Goal: Transaction & Acquisition: Purchase product/service

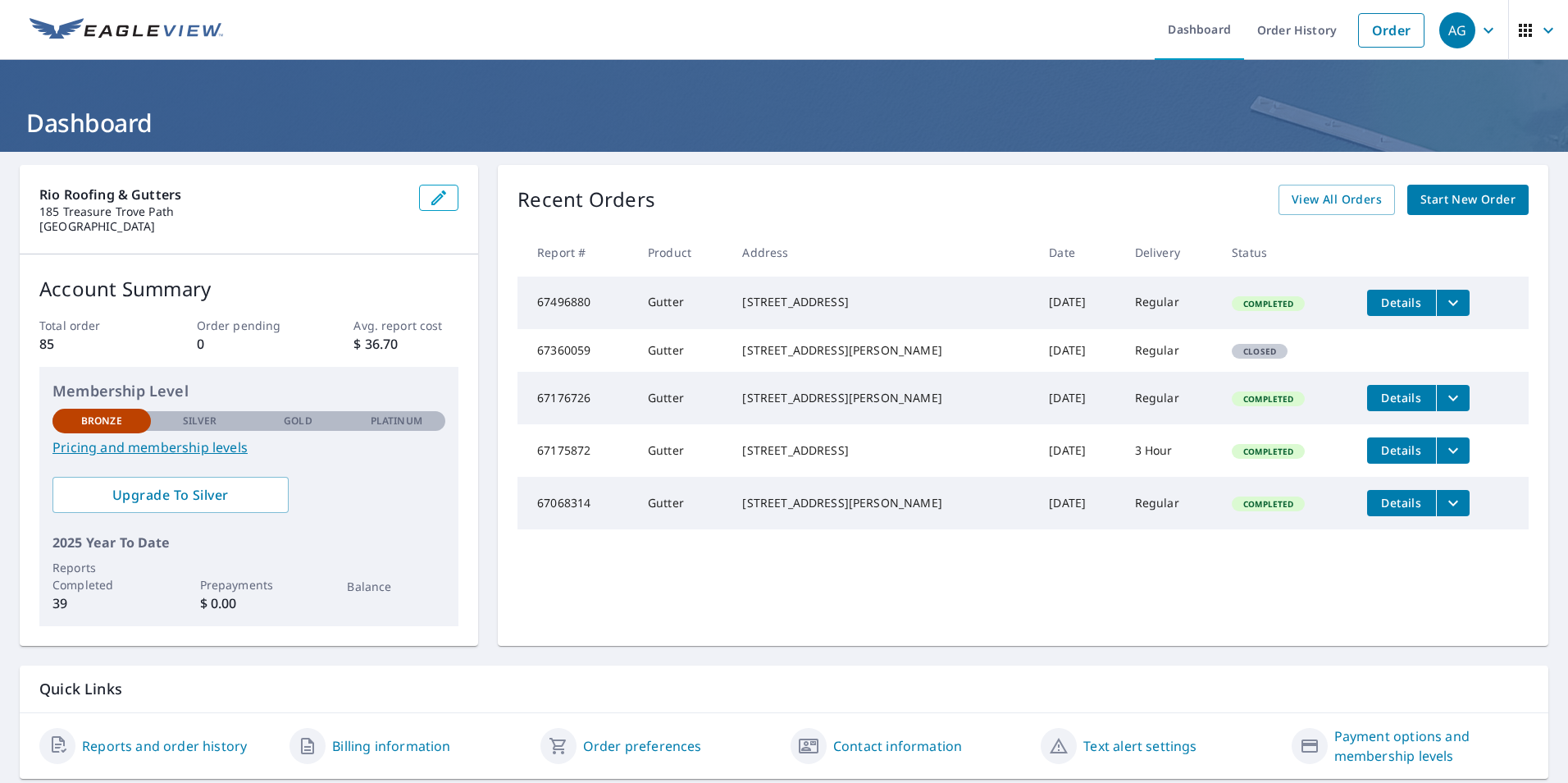
click at [1435, 200] on span "Start New Order" at bounding box center [1468, 199] width 95 height 21
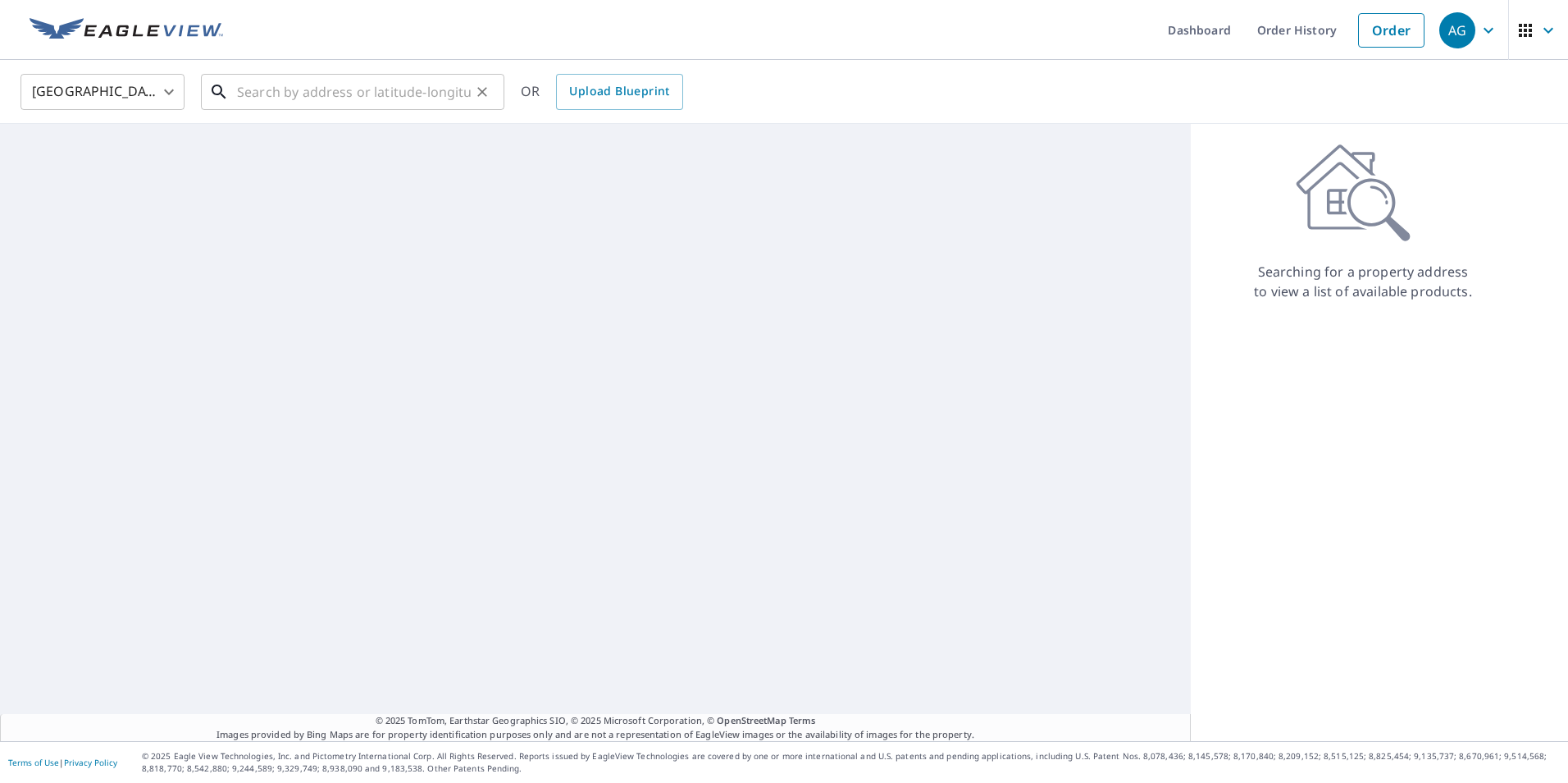
click at [368, 93] on input "text" at bounding box center [353, 92] width 234 height 46
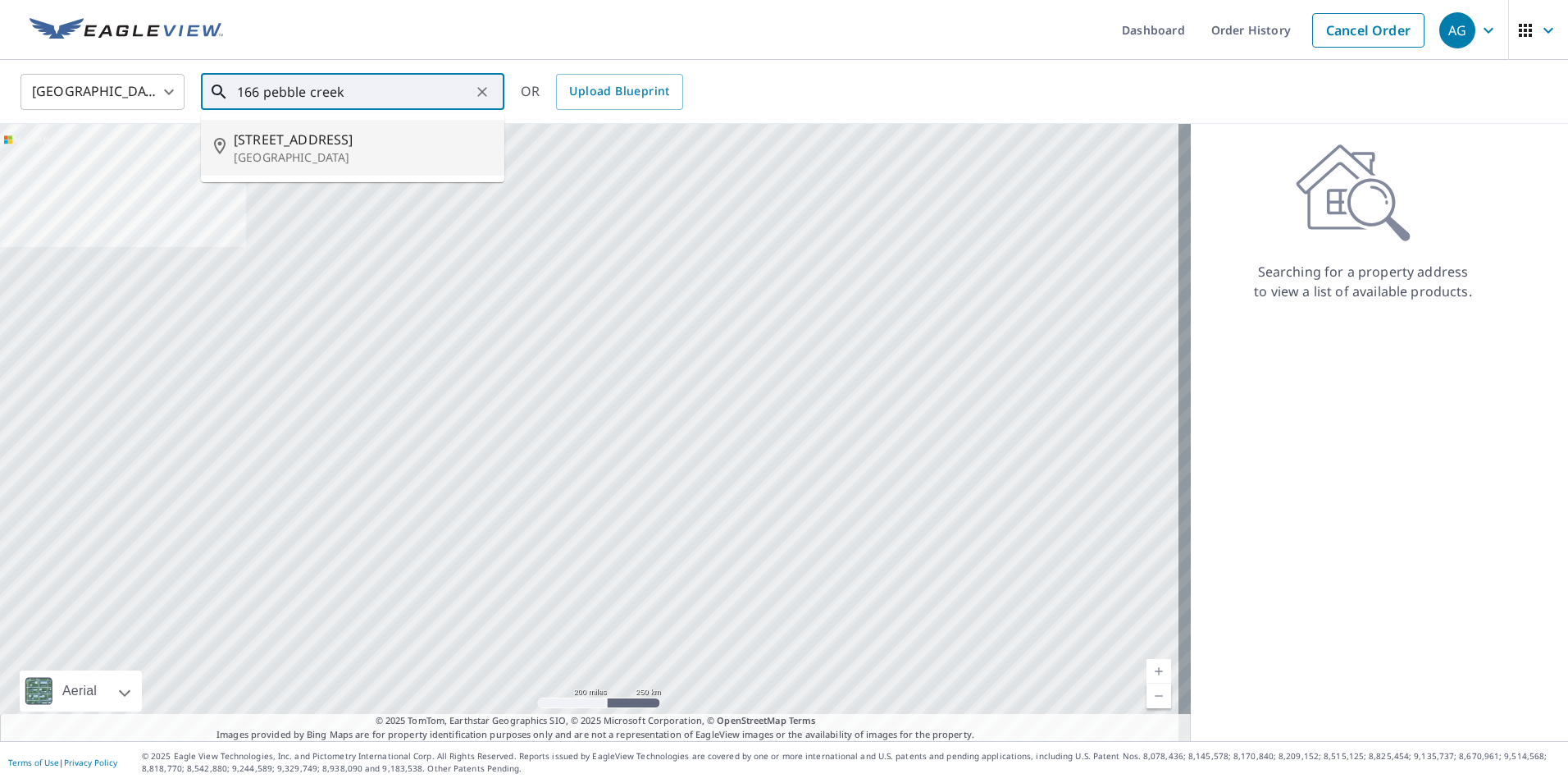
click at [315, 154] on p "[GEOGRAPHIC_DATA]" at bounding box center [362, 157] width 257 height 17
type input "[STREET_ADDRESS][PERSON_NAME]"
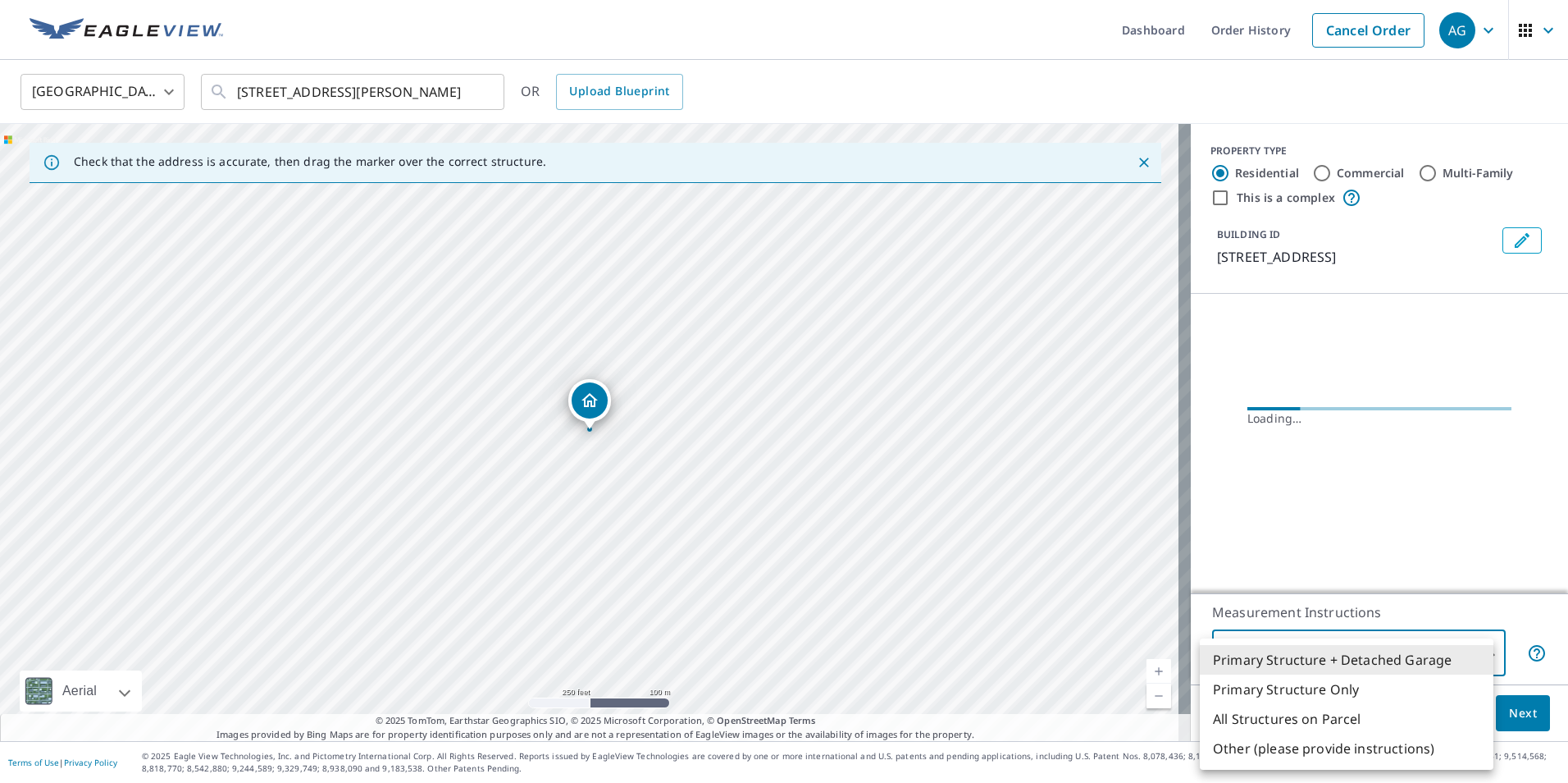
click at [1343, 653] on body "AG AG Dashboard Order History Cancel Order AG [GEOGRAPHIC_DATA] [GEOGRAPHIC_DAT…" at bounding box center [784, 391] width 1568 height 783
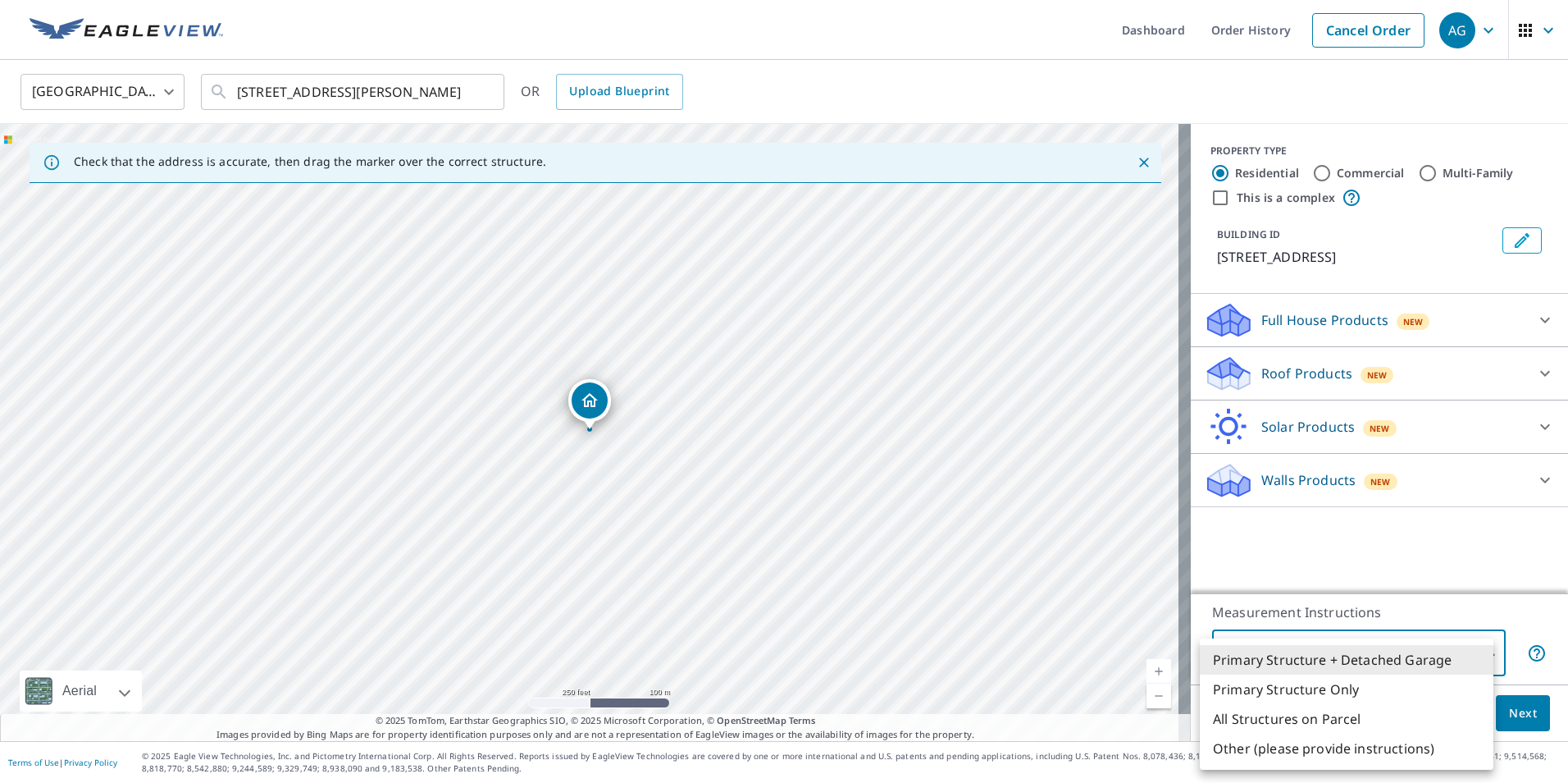
click at [1334, 653] on li "Primary Structure + Detached Garage" at bounding box center [1346, 659] width 294 height 30
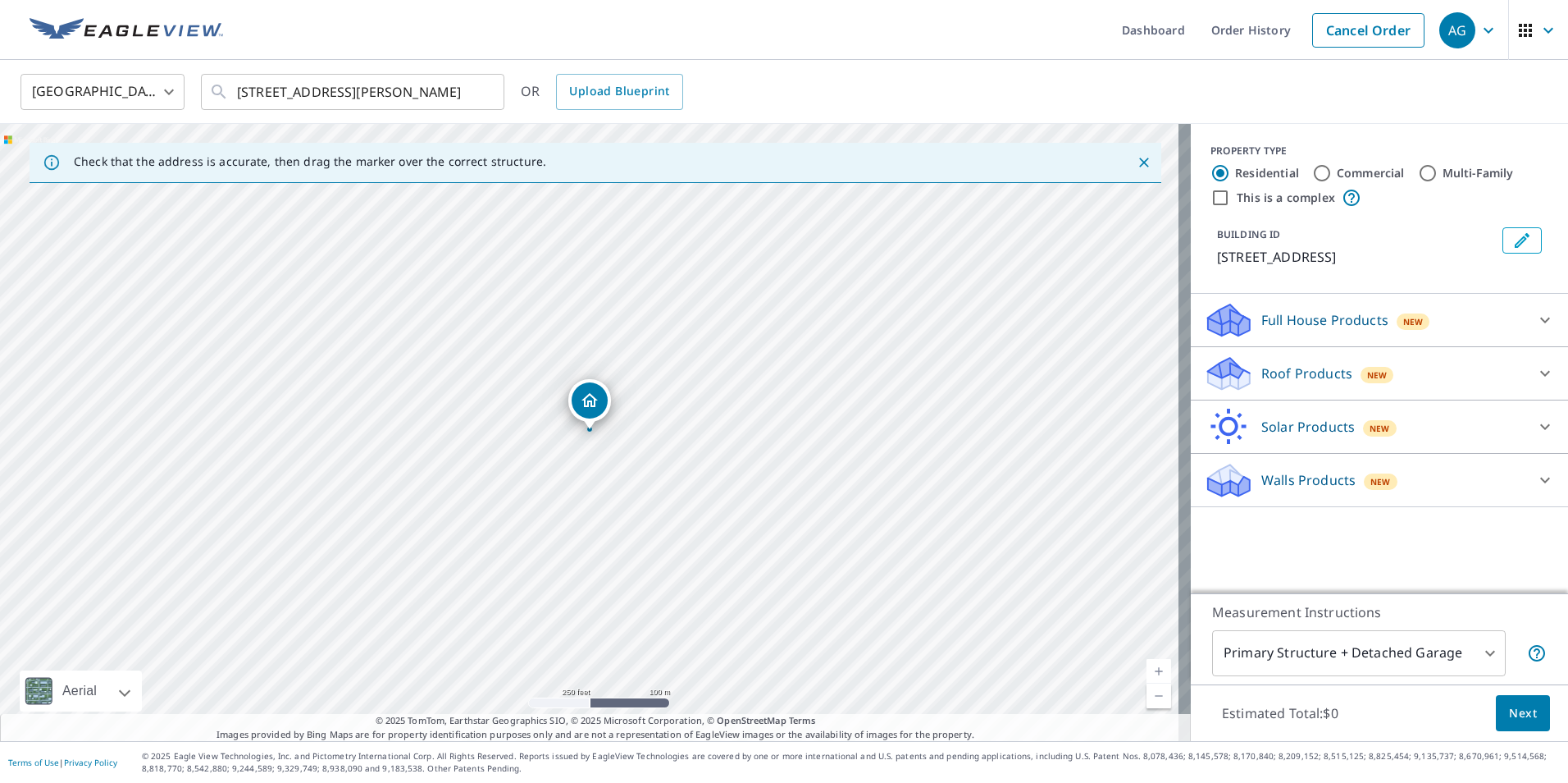
click at [1328, 372] on p "Roof Products" at bounding box center [1307, 373] width 91 height 20
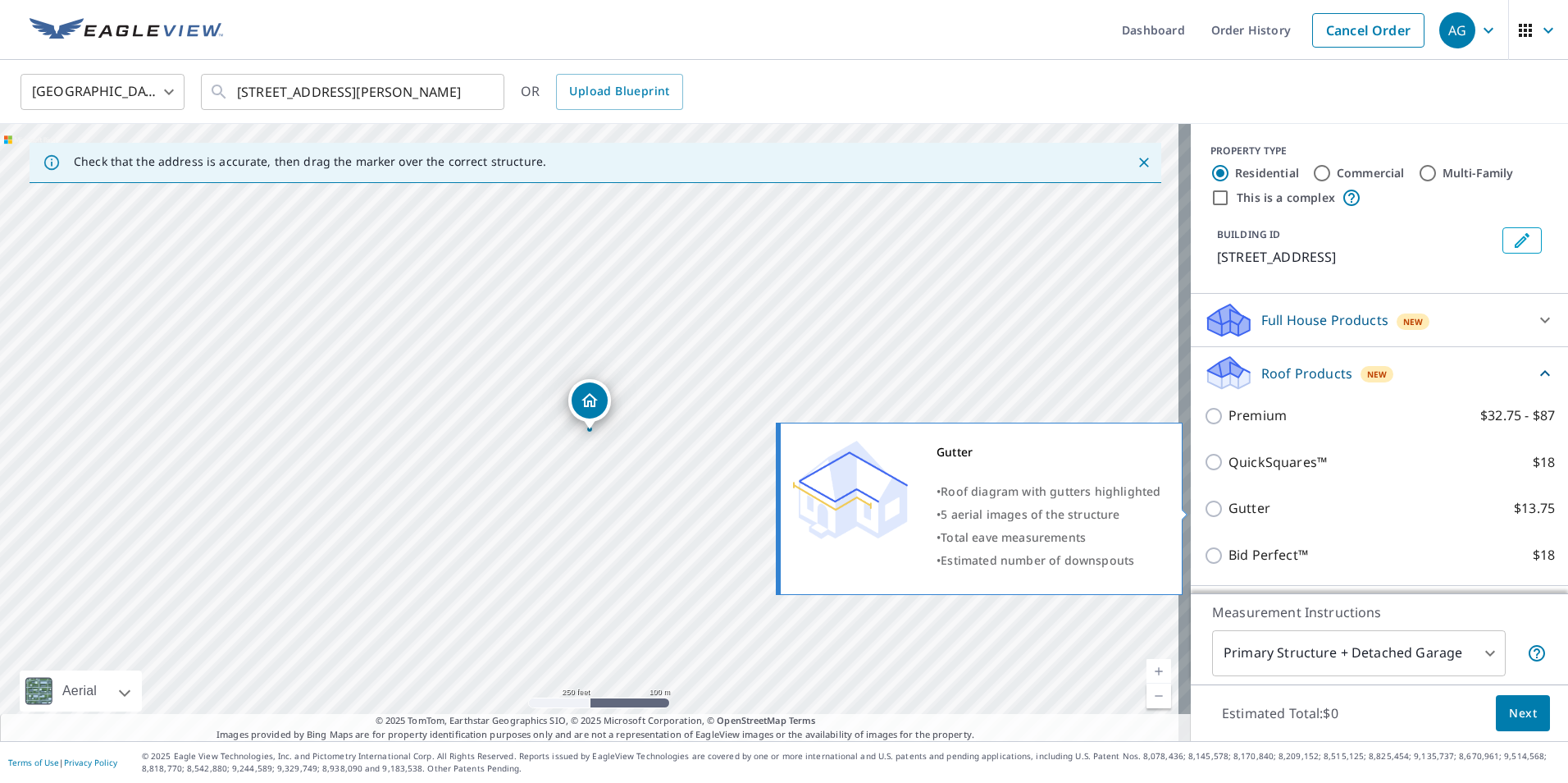
click at [1242, 506] on p "Gutter" at bounding box center [1249, 508] width 42 height 21
click at [1228, 506] on input "Gutter $13.75" at bounding box center [1216, 509] width 25 height 20
checkbox input "true"
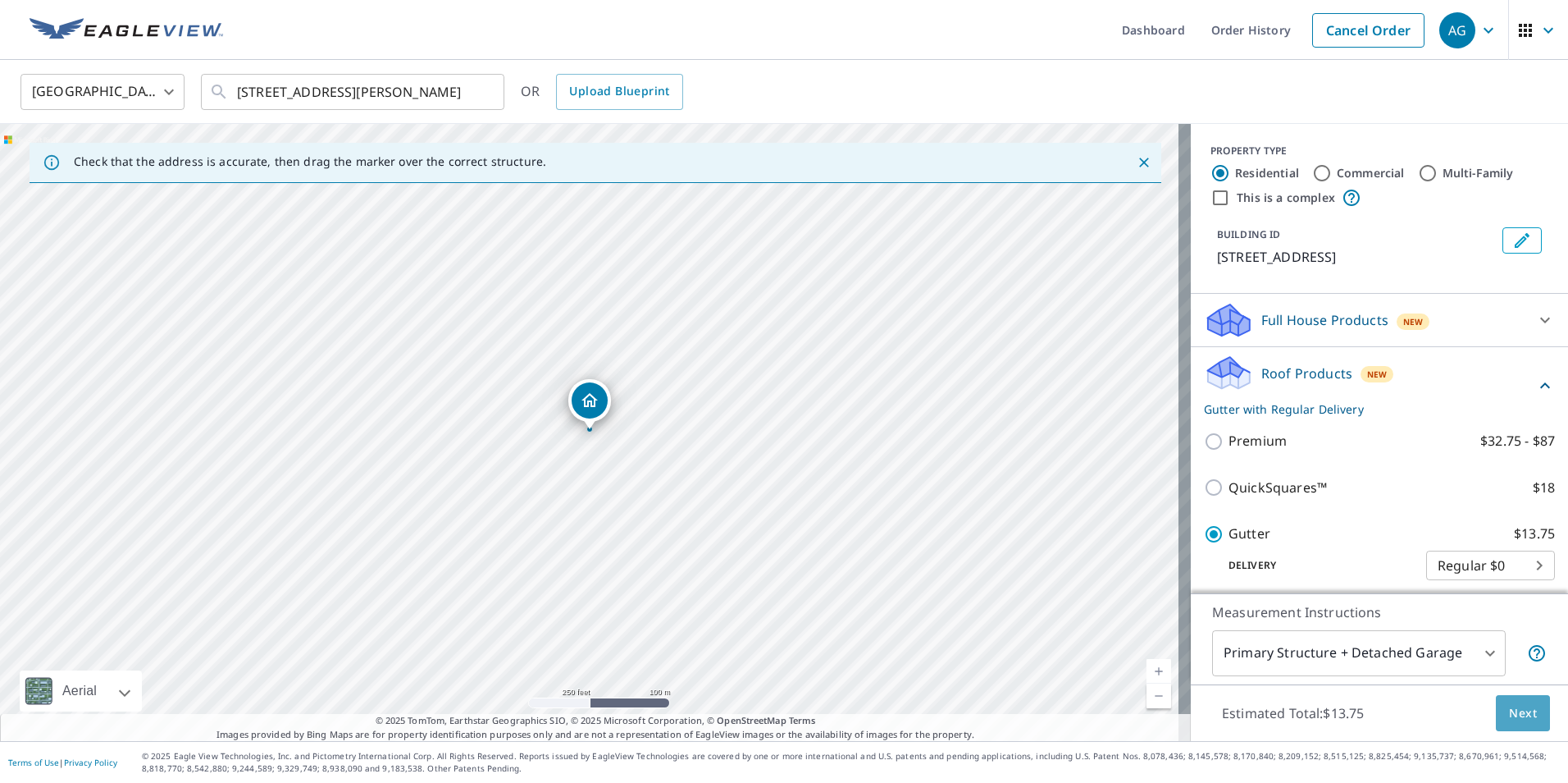
click at [1524, 703] on span "Next" at bounding box center [1523, 713] width 28 height 21
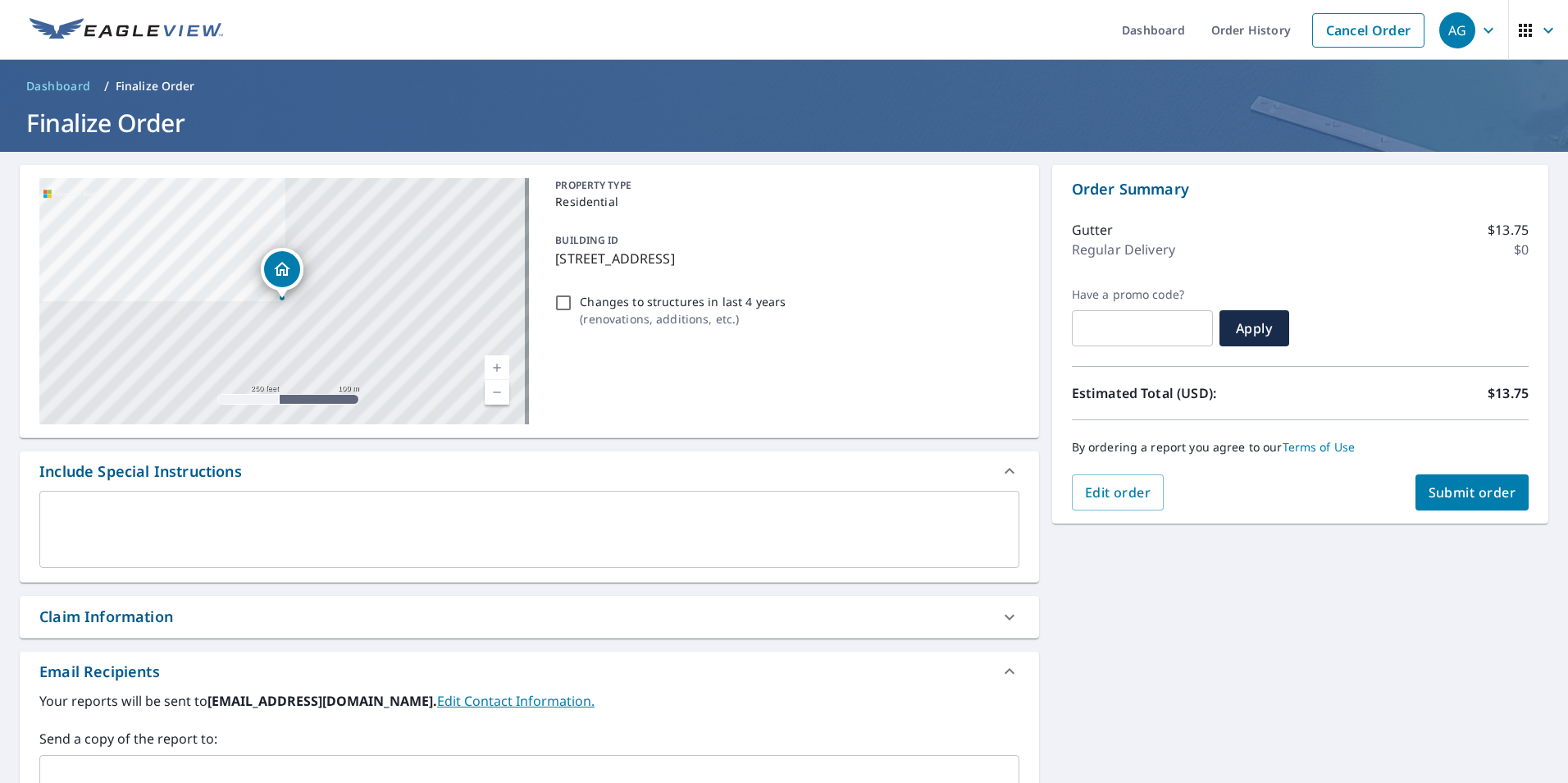
click at [1429, 492] on span "Submit order" at bounding box center [1473, 492] width 88 height 18
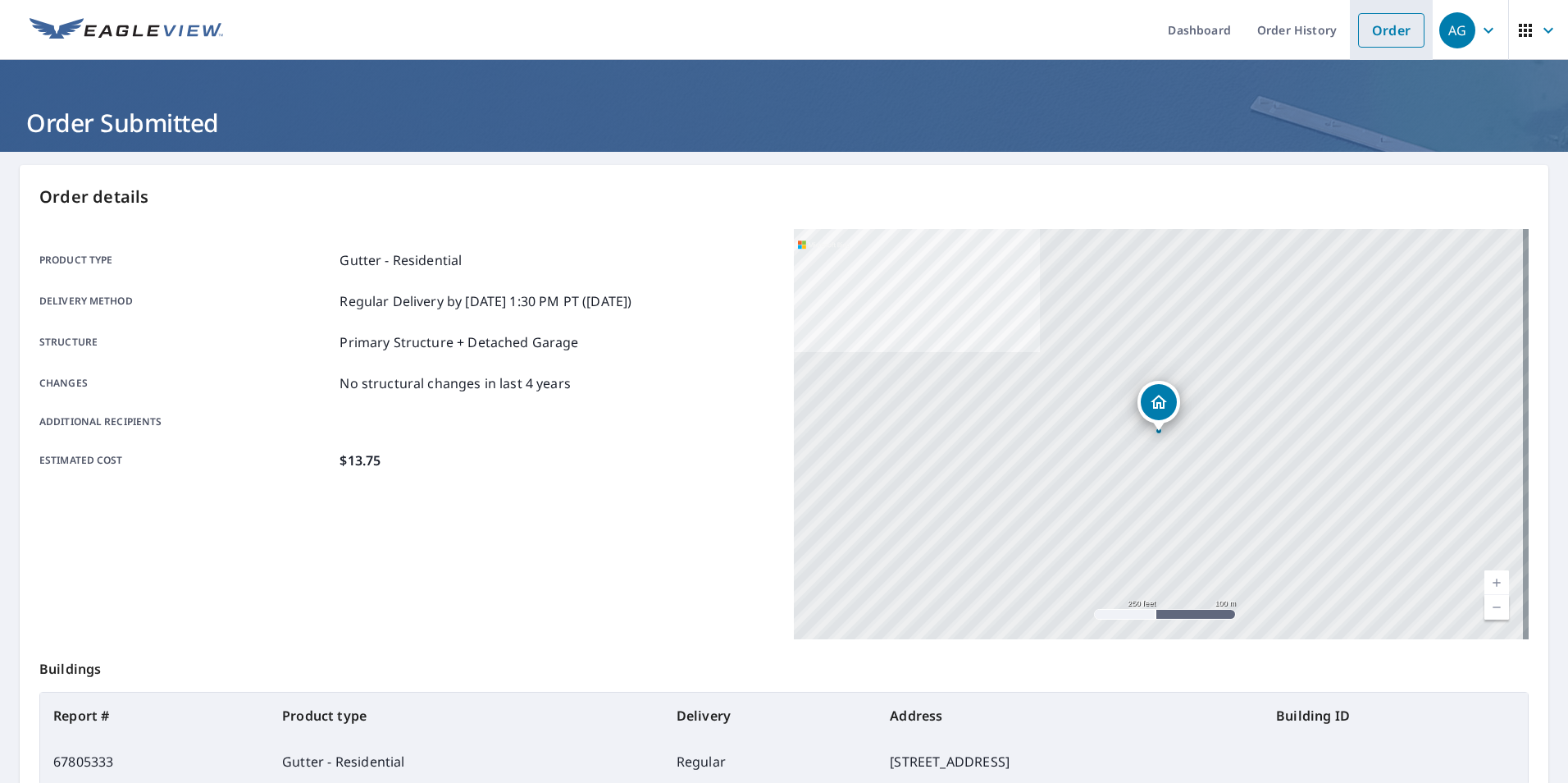
click at [1379, 31] on link "Order" at bounding box center [1391, 30] width 66 height 35
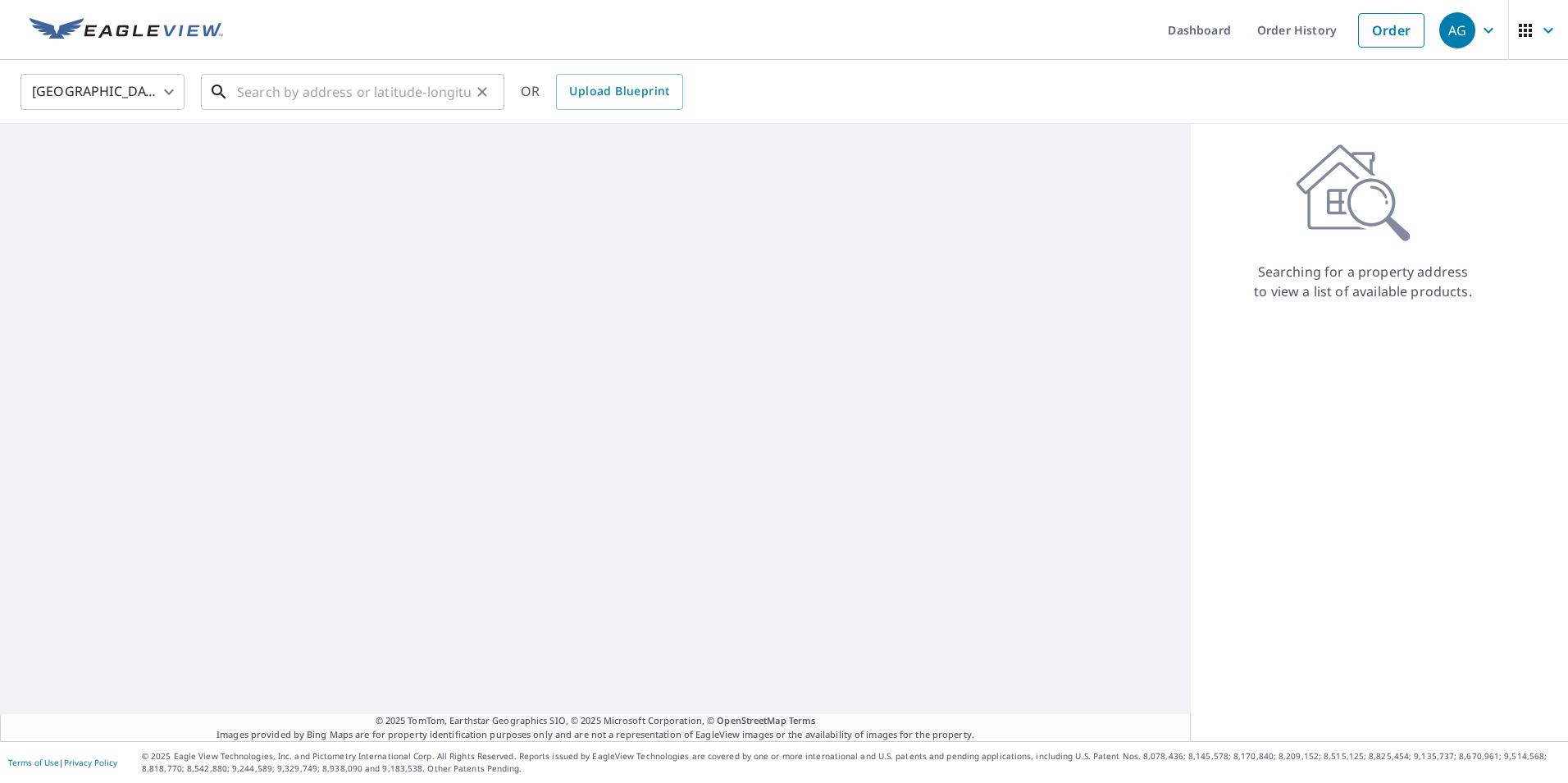
click at [356, 85] on input "text" at bounding box center [353, 92] width 234 height 46
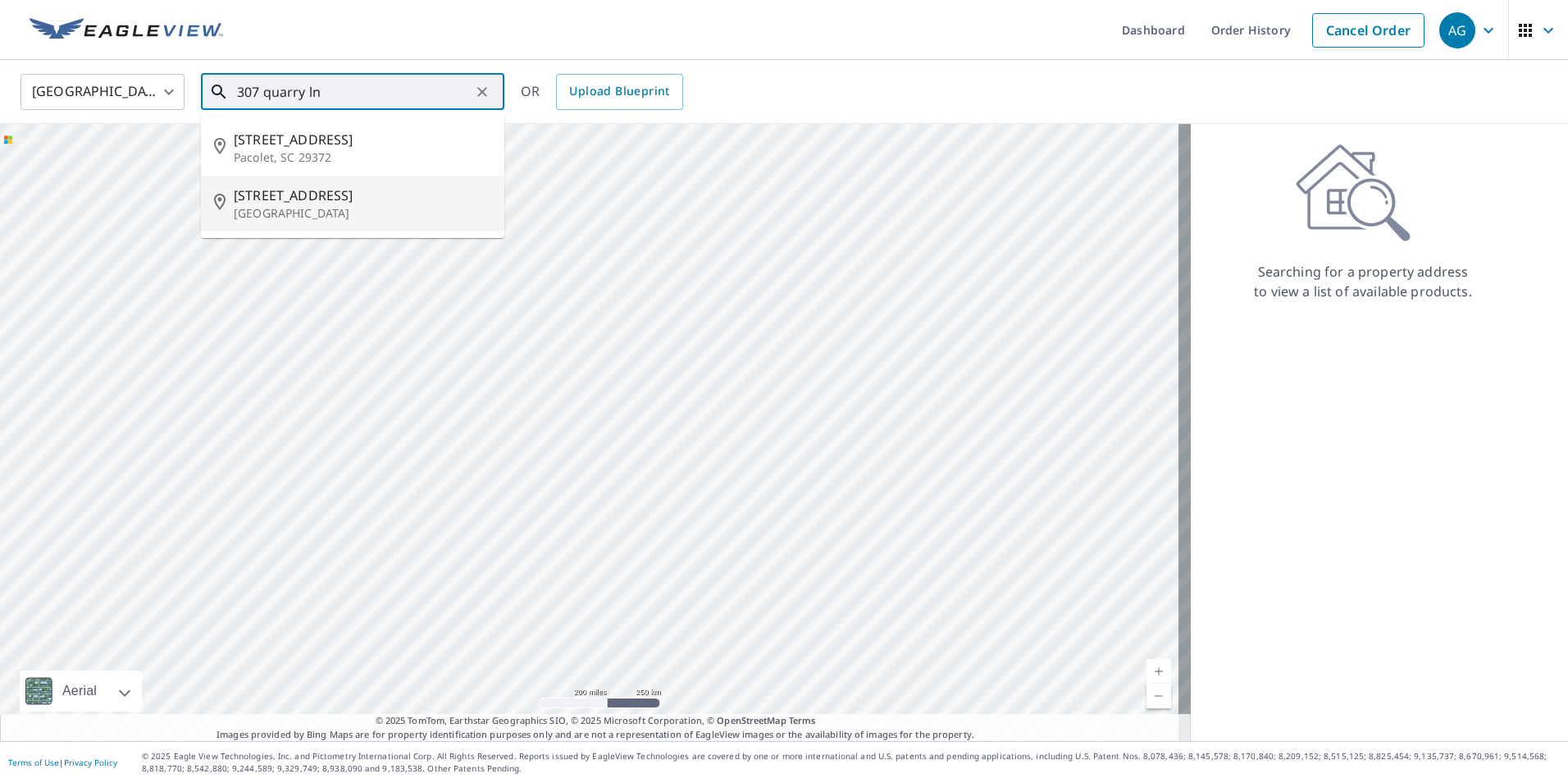
click at [270, 216] on p "[GEOGRAPHIC_DATA]" at bounding box center [362, 213] width 257 height 17
type input "[STREET_ADDRESS]"
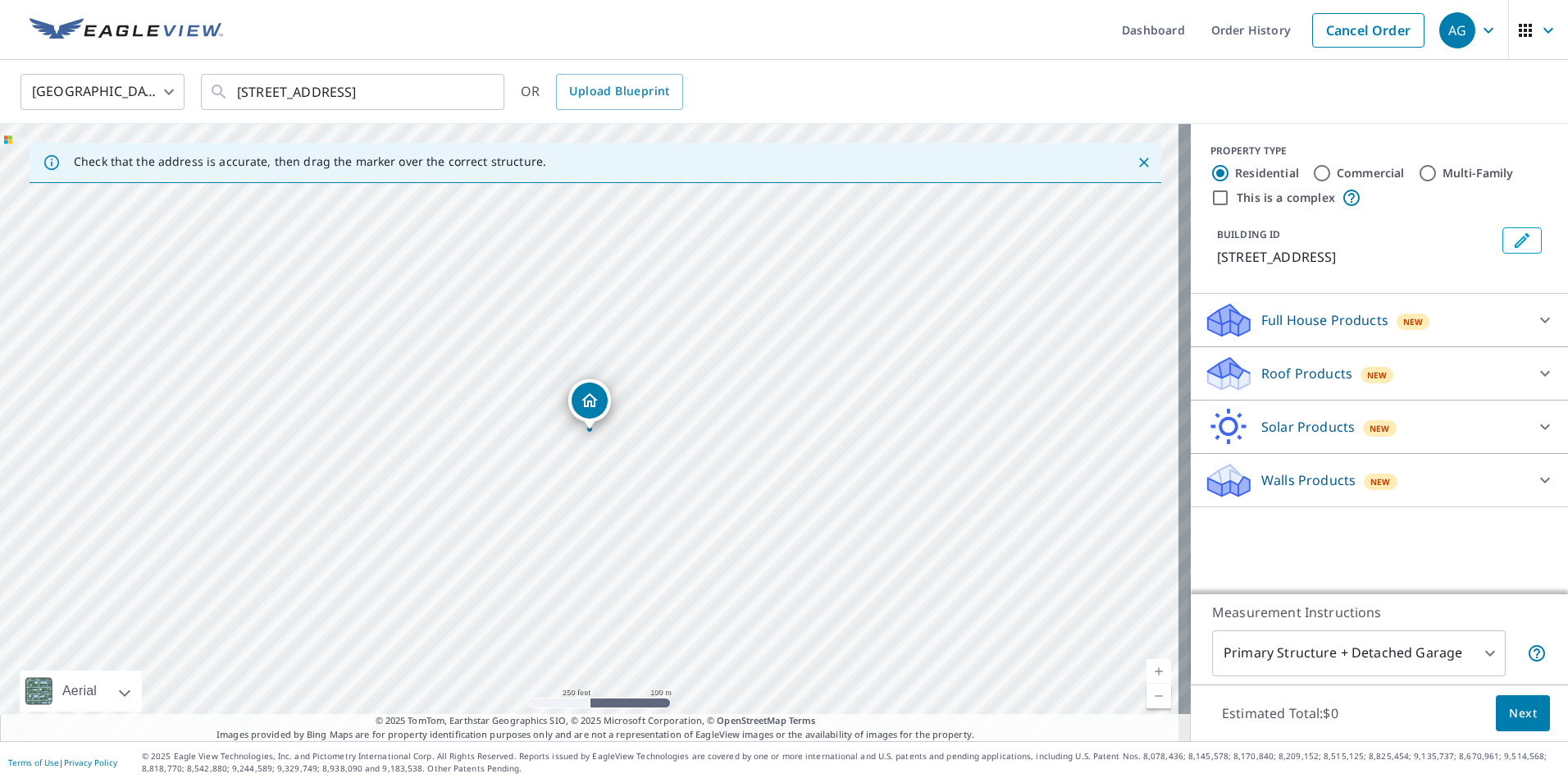
click at [1407, 330] on div "Full House Products New" at bounding box center [1364, 320] width 322 height 39
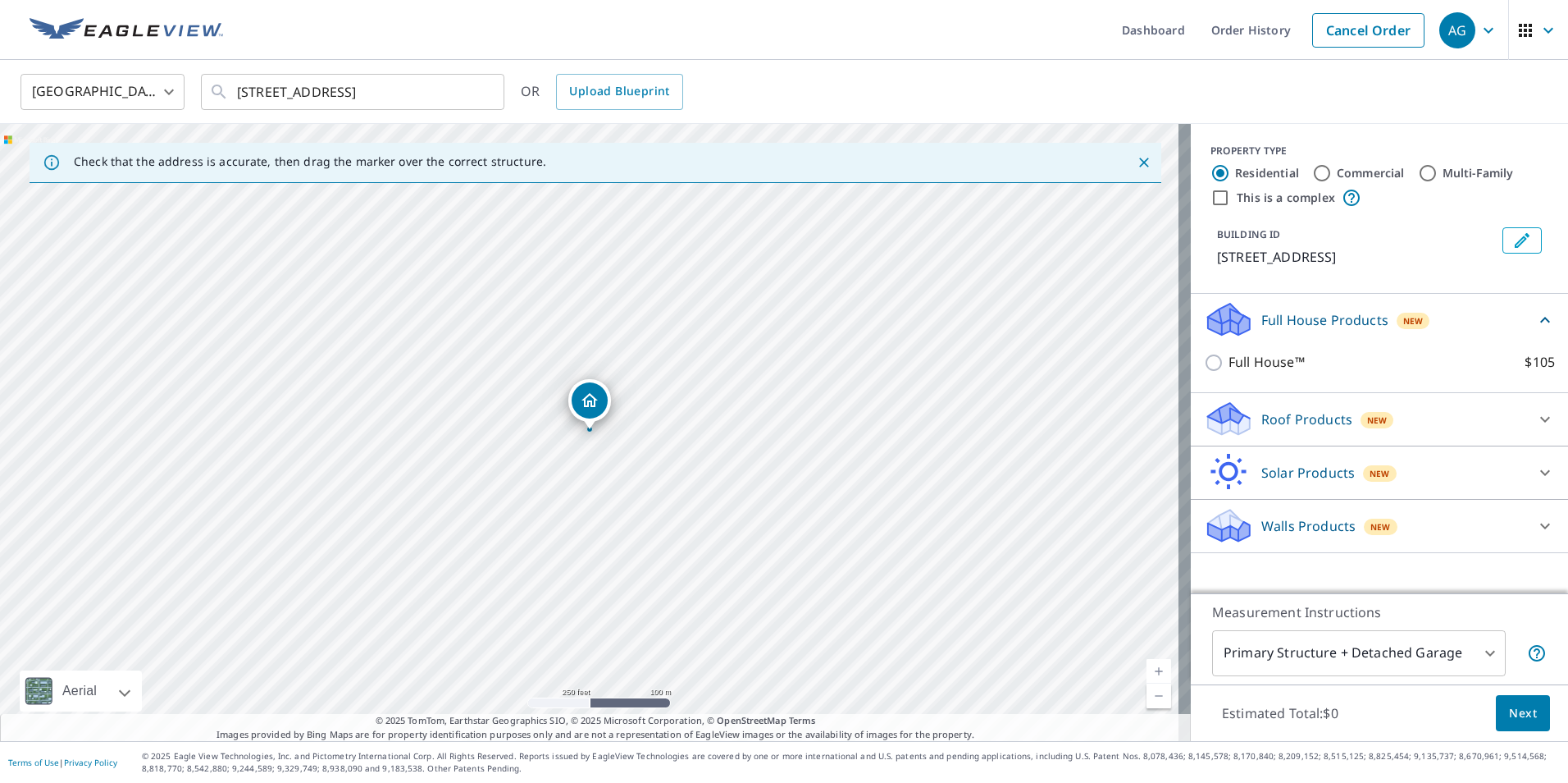
click at [1367, 414] on span "New" at bounding box center [1377, 420] width 21 height 13
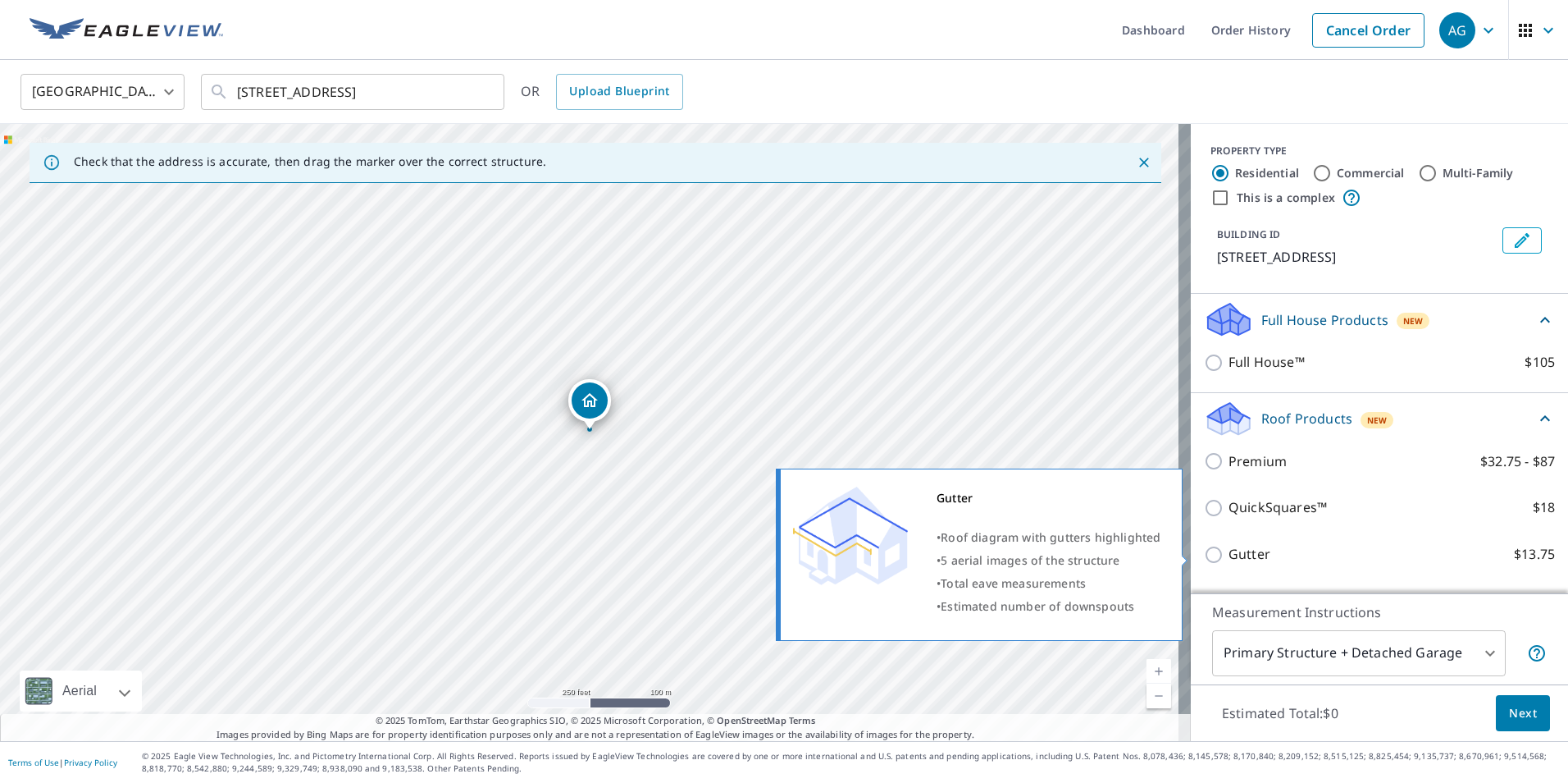
click at [1229, 550] on p "Gutter" at bounding box center [1249, 553] width 42 height 21
click at [1228, 550] on input "Gutter $13.75" at bounding box center [1216, 554] width 25 height 20
checkbox input "true"
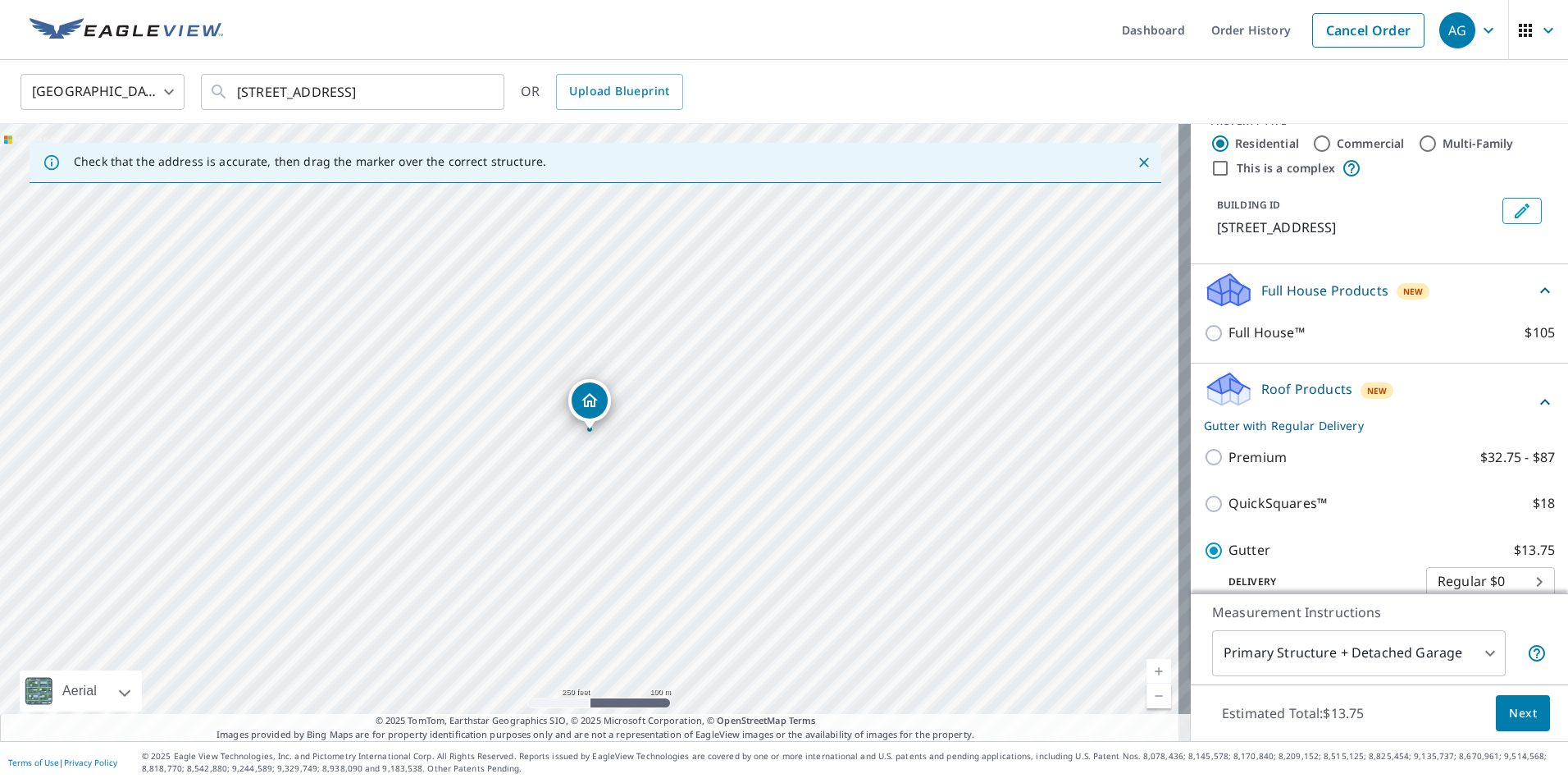
scroll to position [82, 0]
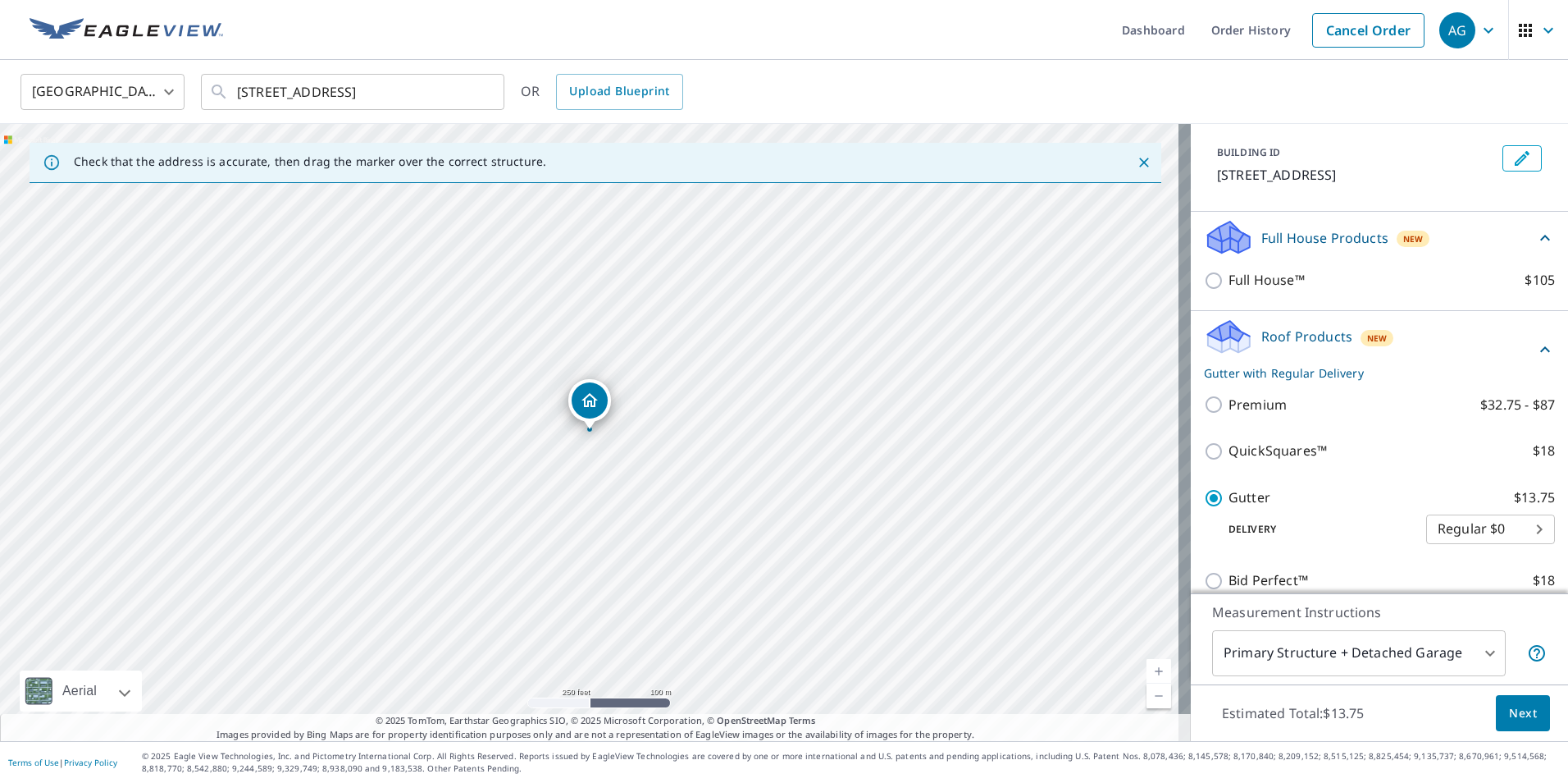
click at [1510, 711] on span "Next" at bounding box center [1523, 713] width 28 height 21
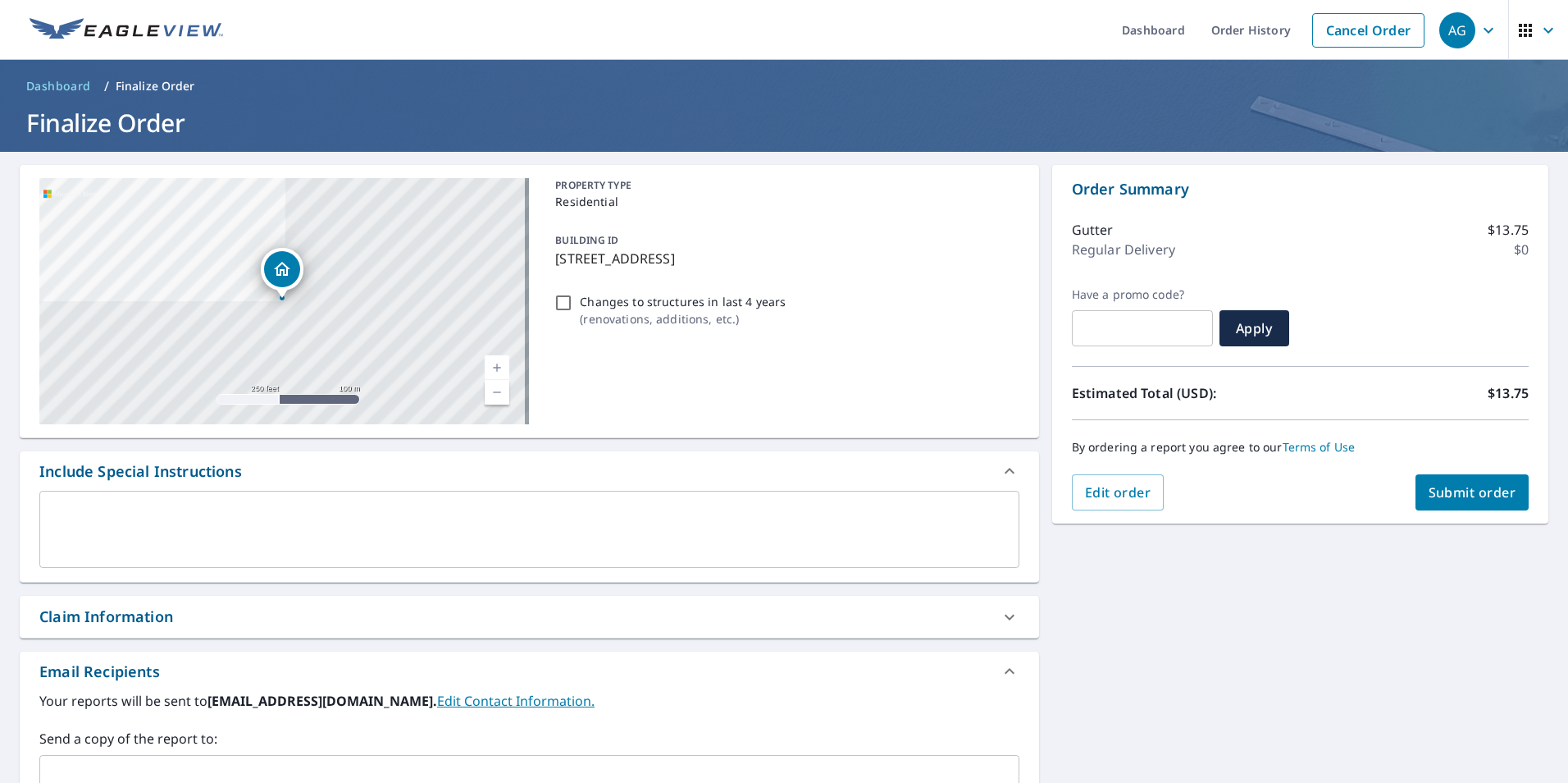
click at [1460, 485] on span "Submit order" at bounding box center [1473, 492] width 88 height 18
